Goal: Task Accomplishment & Management: Manage account settings

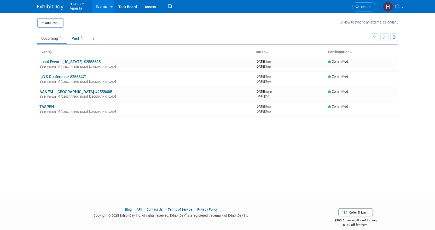
click at [50, 4] on link at bounding box center [53, 4] width 32 height 4
click at [65, 93] on link "AANEM - [GEOGRAPHIC_DATA] #2558605" at bounding box center [75, 92] width 73 height 5
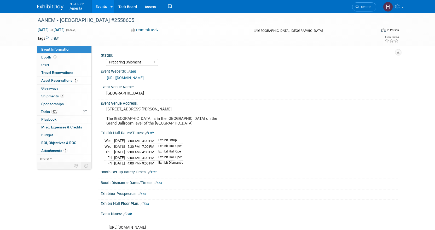
select select "Preparing Shipment"
click at [56, 80] on span "Asset Reservations 2" at bounding box center [59, 80] width 36 height 4
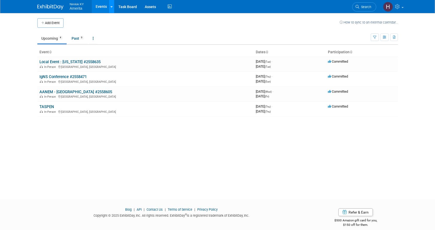
click at [111, 10] on link at bounding box center [111, 6] width 5 height 13
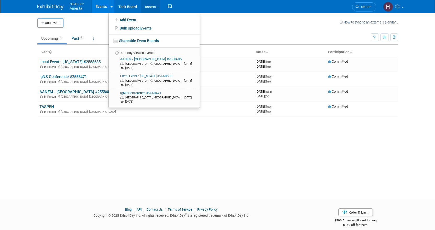
click at [142, 7] on link "Assets" at bounding box center [150, 6] width 19 height 13
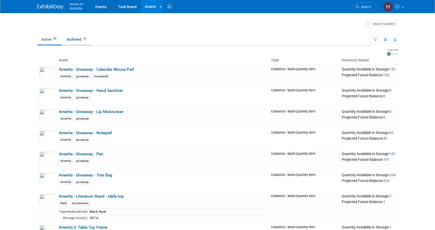
click at [81, 41] on link "Archived 14" at bounding box center [77, 40] width 28 height 10
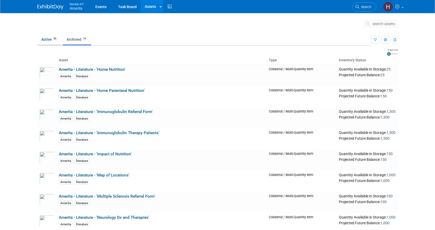
click at [44, 39] on link "Active 50" at bounding box center [49, 40] width 24 height 10
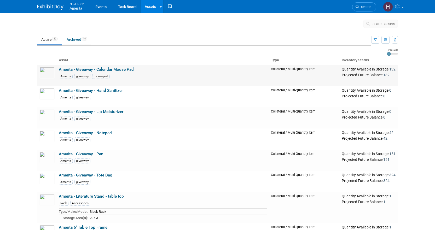
click at [84, 68] on link "Amerita - Giveaway - Calendar Mouse Pad" at bounding box center [96, 69] width 75 height 5
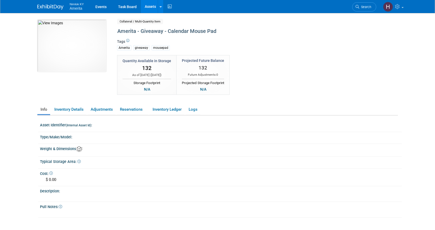
click at [156, 6] on link "Assets" at bounding box center [150, 6] width 19 height 13
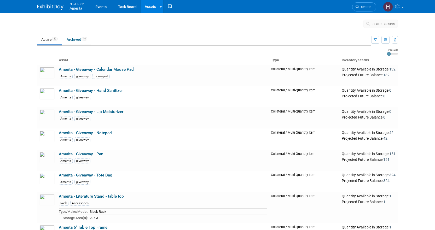
click at [75, 9] on span "Amerita" at bounding box center [76, 8] width 13 height 4
click at [104, 4] on link "Events" at bounding box center [101, 6] width 19 height 13
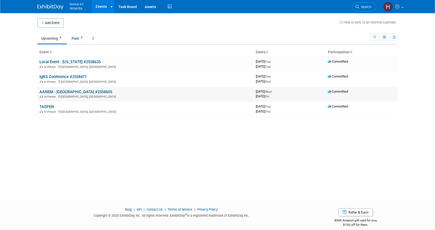
click at [50, 93] on link "AANEM - [GEOGRAPHIC_DATA] #2558605" at bounding box center [75, 92] width 73 height 5
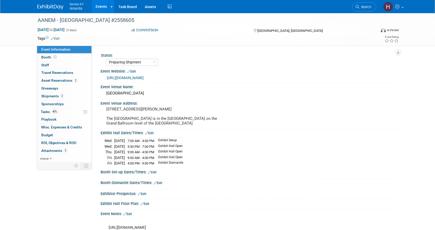
select select "Preparing Shipment"
click at [53, 96] on span "Shipments 2" at bounding box center [52, 96] width 23 height 4
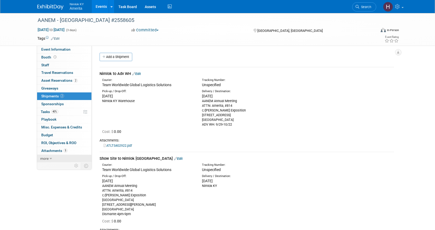
click at [48, 159] on span "more" at bounding box center [44, 159] width 8 height 4
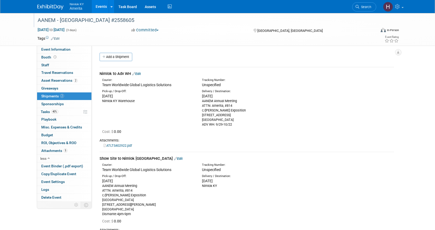
click at [51, 23] on div "AANEM - [GEOGRAPHIC_DATA] #2558605" at bounding box center [202, 20] width 333 height 9
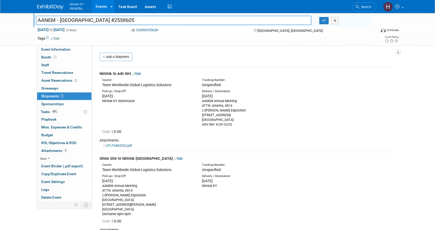
click at [101, 7] on link "Events" at bounding box center [101, 6] width 19 height 13
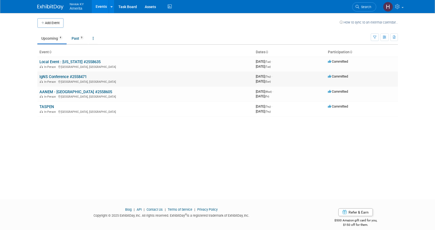
click at [48, 76] on link "IgNS Conference #2558471" at bounding box center [62, 77] width 47 height 5
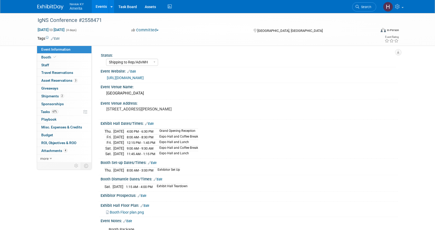
select select "Shipping to Rep/AdvWH"
click at [48, 158] on span "more" at bounding box center [44, 159] width 8 height 4
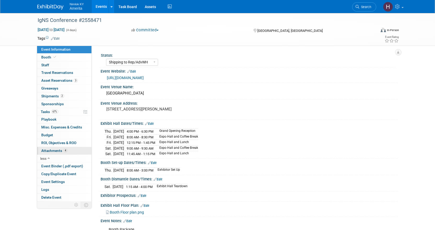
click at [54, 151] on span "Attachments 4" at bounding box center [54, 151] width 26 height 4
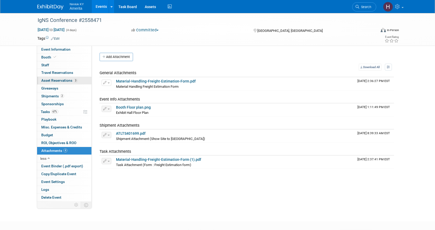
click at [52, 79] on span "Asset Reservations 3" at bounding box center [59, 80] width 36 height 4
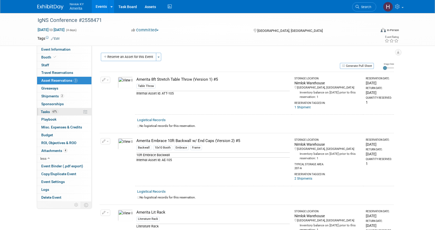
click at [64, 113] on link "67% Tasks 67%" at bounding box center [64, 112] width 54 height 8
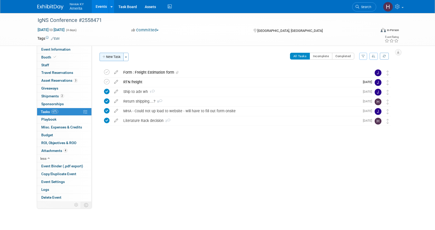
click at [109, 59] on button "New Task" at bounding box center [112, 57] width 24 height 8
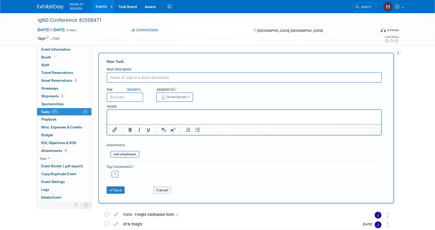
click at [122, 78] on input "text" at bounding box center [244, 77] width 275 height 10
click at [112, 49] on div "Status: Complete Preparing Shipment Shipping to Rep/AdvWH Waiting on RTN Shipme…" at bounding box center [245, 124] width 306 height 156
click at [52, 79] on span "Asset Reservations 3" at bounding box center [59, 80] width 36 height 4
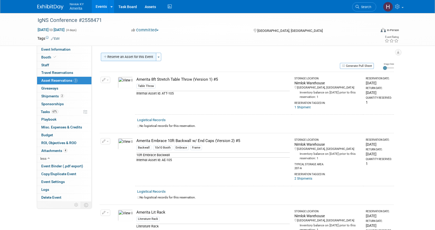
click at [131, 55] on button "Reserve an Asset for this Event" at bounding box center [128, 57] width 55 height 8
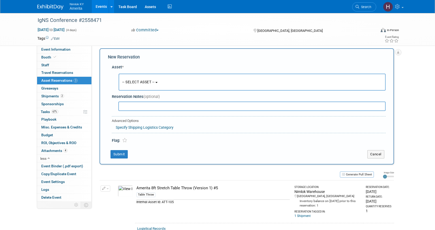
scroll to position [5, 0]
click at [155, 83] on span "-- SELECT ASSET --" at bounding box center [138, 81] width 32 height 4
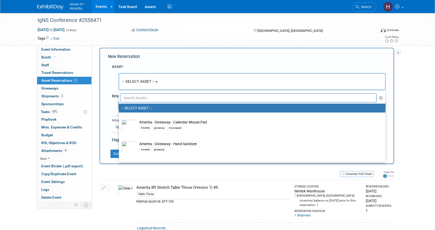
click at [152, 98] on input "text" at bounding box center [248, 98] width 257 height 9
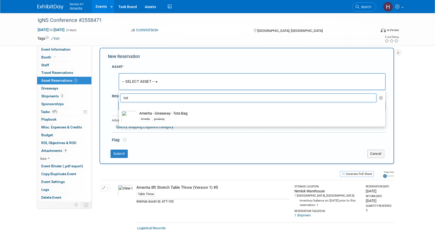
type input "tot"
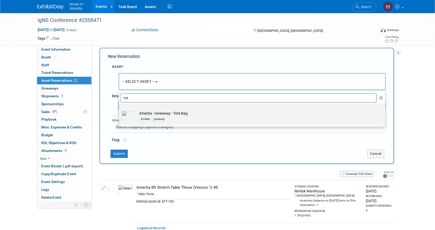
click at [190, 119] on div "Amerita giveaway" at bounding box center [257, 119] width 236 height 6
click at [120, 110] on input "Amerita - Giveaway - Tote Bag Amerita giveaway" at bounding box center [117, 108] width 3 height 3
select select "10726773"
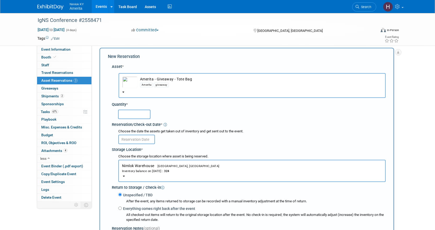
click at [139, 111] on input "text" at bounding box center [134, 114] width 32 height 9
type input "324"
click at [131, 79] on img "button" at bounding box center [129, 83] width 15 height 12
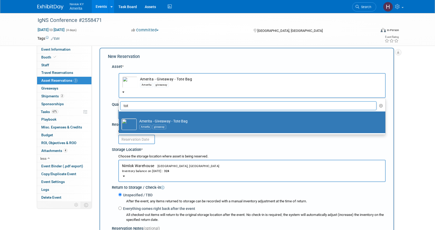
click at [206, 44] on div "Tags Edit Event Rating" at bounding box center [218, 39] width 370 height 9
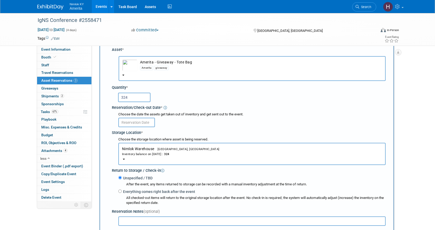
scroll to position [31, 0]
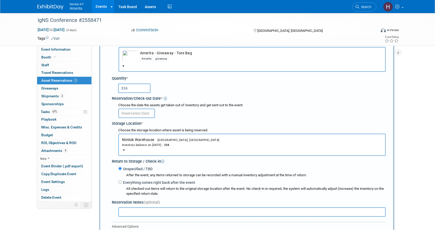
click at [146, 115] on input "text" at bounding box center [136, 113] width 37 height 9
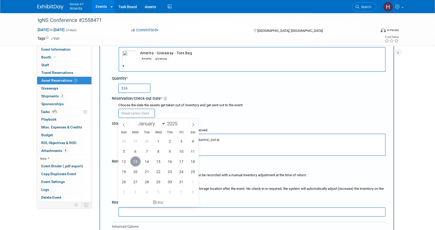
click at [136, 163] on span "13" at bounding box center [135, 162] width 10 height 10
type input "Oct 13, 2025"
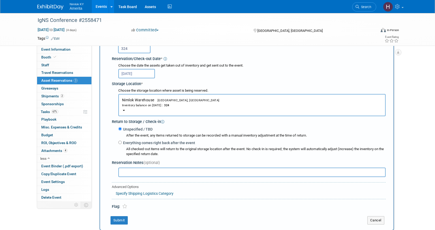
scroll to position [83, 0]
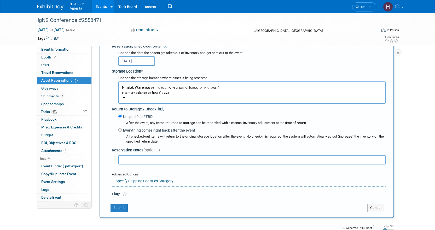
click at [123, 129] on label "Everything comes right back after the event" at bounding box center [158, 130] width 73 height 5
click at [122, 129] on input "Everything comes right back after the event" at bounding box center [119, 129] width 3 height 3
radio input "true"
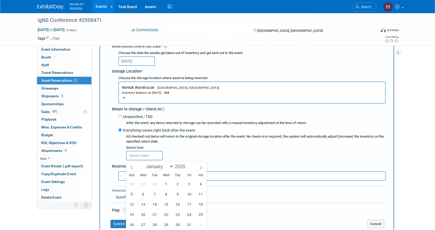
click at [112, 139] on div "Unspecified / TBD After the event, any items returned to storage can be recorde…" at bounding box center [249, 137] width 274 height 50
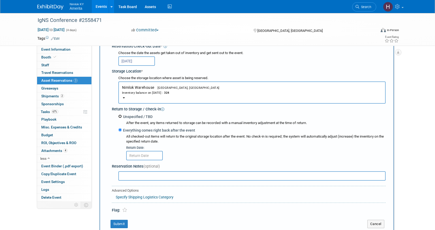
click at [120, 118] on input "Unspecified / TBD" at bounding box center [119, 116] width 3 height 3
radio input "true"
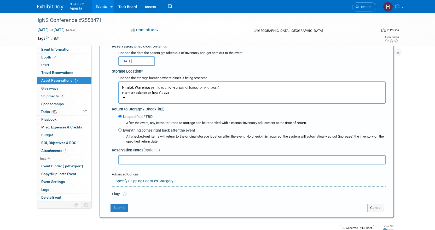
click at [134, 158] on input "text" at bounding box center [251, 159] width 267 height 9
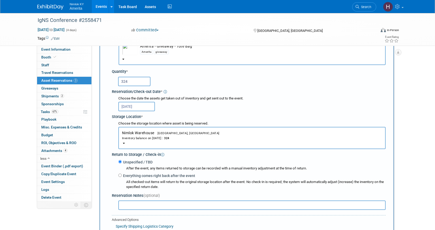
scroll to position [110, 0]
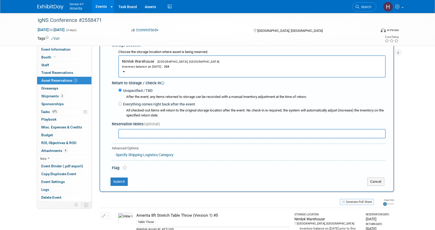
click at [143, 134] on input "text" at bounding box center [251, 133] width 267 height 9
type input "Can we send this to a local rep address for them to take with them to the confe…"
click at [123, 180] on button "Submit" at bounding box center [119, 182] width 17 height 8
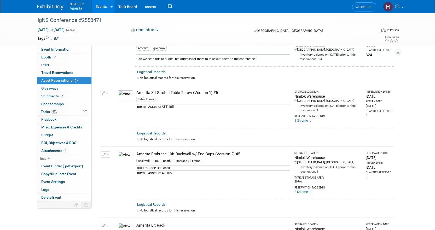
scroll to position [7, 0]
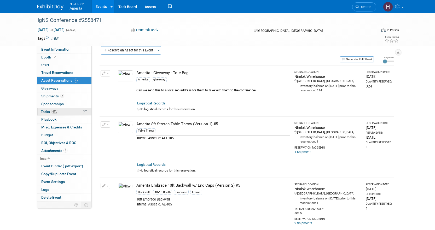
click at [42, 109] on link "67% Tasks 67%" at bounding box center [64, 112] width 54 height 8
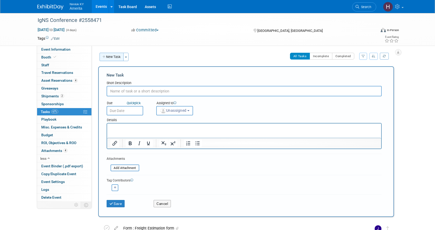
click at [112, 56] on button "New Task" at bounding box center [112, 57] width 24 height 8
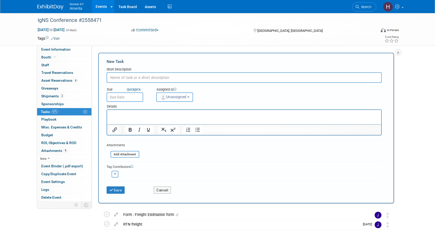
click at [169, 97] on span "Unassigned" at bounding box center [173, 97] width 27 height 4
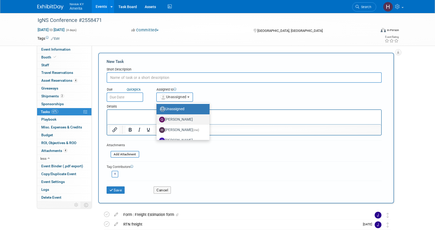
scroll to position [28, 0]
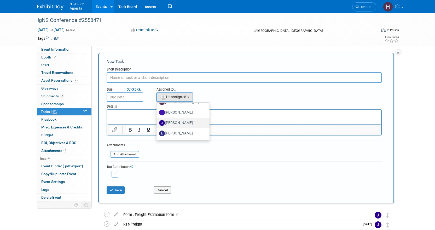
click at [173, 121] on label "[PERSON_NAME]" at bounding box center [181, 123] width 45 height 8
click at [157, 121] on input "[PERSON_NAME]" at bounding box center [155, 122] width 3 height 3
select select "6959d863-ee32-42c4-bffe-2330cab25484"
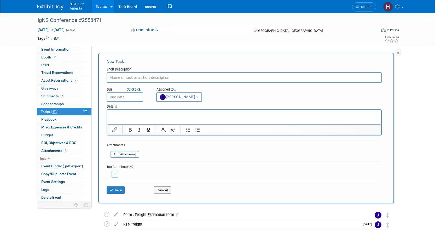
click at [125, 100] on input "text" at bounding box center [125, 97] width 37 height 9
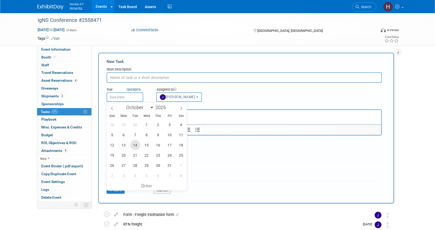
click at [132, 146] on span "14" at bounding box center [135, 145] width 10 height 10
type input "Oct 14, 2025"
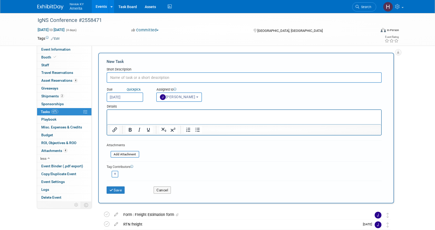
click at [122, 117] on html at bounding box center [244, 113] width 274 height 7
click at [138, 78] on input "text" at bounding box center [244, 77] width 275 height 10
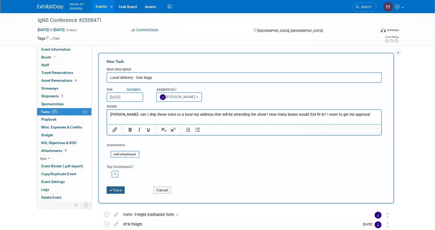
type input "Local delivery - tote bags"
click at [115, 190] on button "Save" at bounding box center [116, 190] width 18 height 7
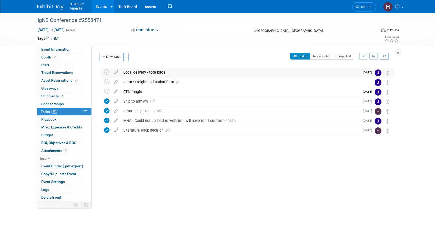
click at [150, 73] on div "Local delivery - tote bags" at bounding box center [240, 72] width 239 height 9
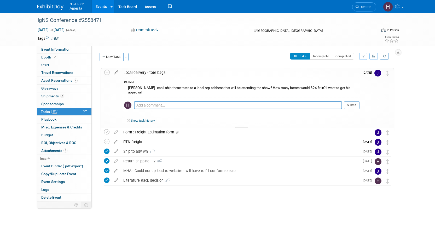
click at [116, 72] on icon at bounding box center [116, 71] width 9 height 7
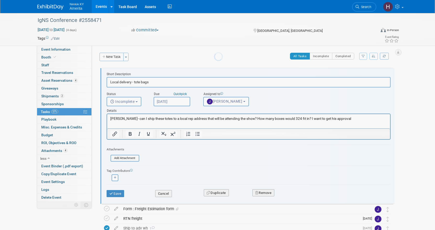
scroll to position [0, 0]
click at [288, 118] on p "Jamie- can I ship these totes to a local rep address that will be attending the…" at bounding box center [248, 118] width 277 height 5
click at [288, 119] on p "Jamie- can I ship these totes to a local rep address that will be attending the…" at bounding box center [248, 118] width 277 height 5
click at [118, 195] on button "Save" at bounding box center [116, 193] width 18 height 7
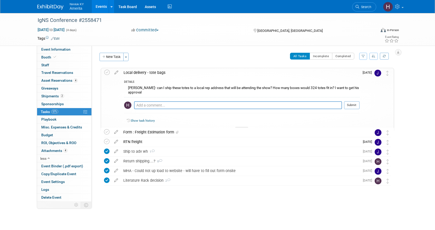
click at [99, 6] on link "Events" at bounding box center [101, 6] width 19 height 13
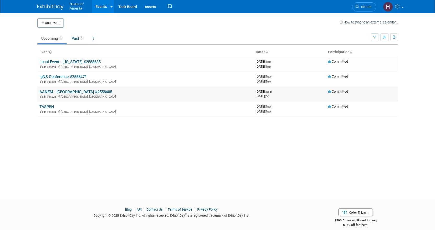
click at [55, 91] on link "AANEM - [GEOGRAPHIC_DATA] #2558605" at bounding box center [75, 92] width 73 height 5
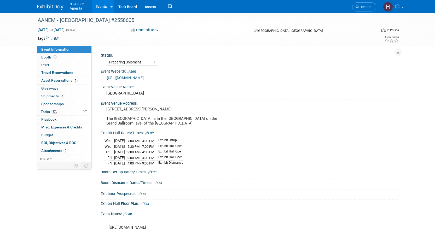
select select "Preparing Shipment"
click at [54, 80] on span "Asset Reservations 2" at bounding box center [59, 80] width 36 height 4
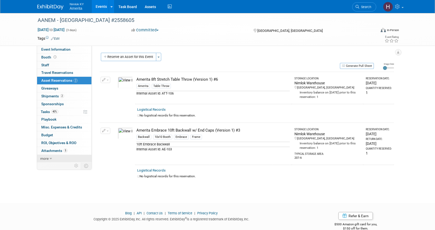
click at [48, 155] on link "more" at bounding box center [64, 159] width 54 height 8
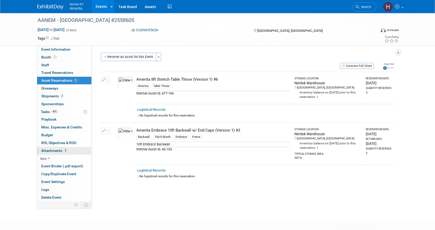
click at [53, 148] on link "5 Attachments 5" at bounding box center [64, 151] width 54 height 8
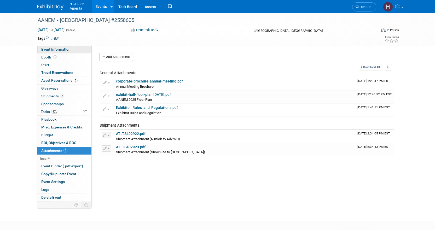
click at [61, 51] on span "Event Information" at bounding box center [55, 49] width 29 height 4
select select "Preparing Shipment"
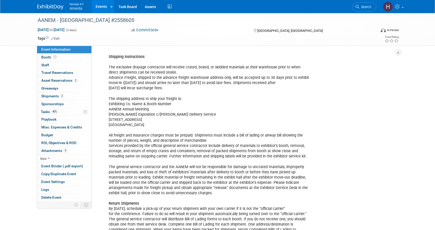
scroll to position [261, 0]
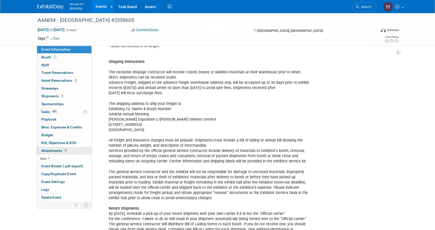
click at [49, 151] on span "Attachments 5" at bounding box center [54, 151] width 26 height 4
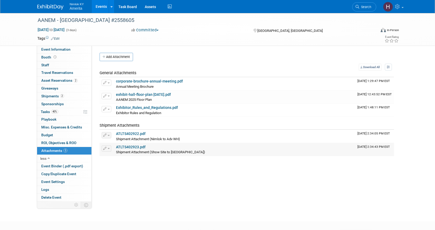
click at [130, 147] on link "ATLTS402923.pdf" at bounding box center [131, 147] width 30 height 4
click at [127, 134] on link "ATLTS402922.pdf" at bounding box center [131, 134] width 30 height 4
